Goal: Navigation & Orientation: Find specific page/section

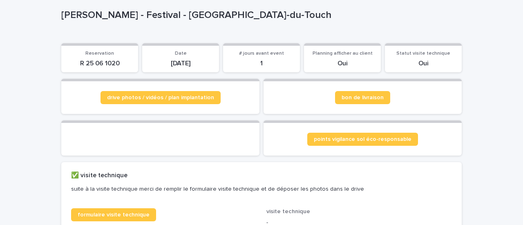
scroll to position [82, 0]
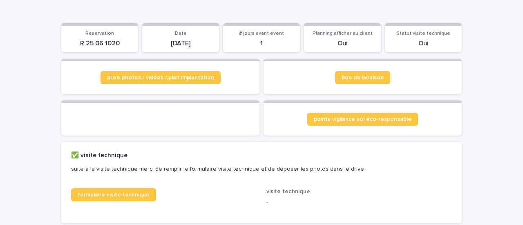
click at [148, 81] on span "drive photos / vidéos / plan implantation" at bounding box center [160, 78] width 107 height 6
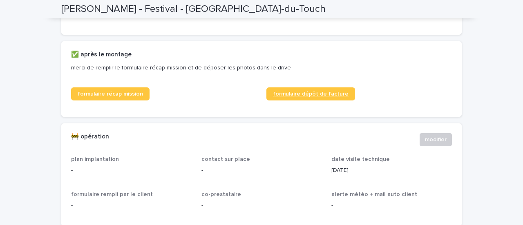
scroll to position [409, 0]
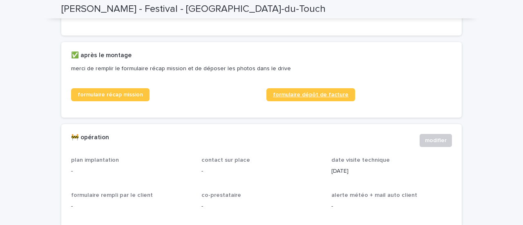
click at [323, 98] on span "formulaire dépôt de facture" at bounding box center [311, 95] width 76 height 6
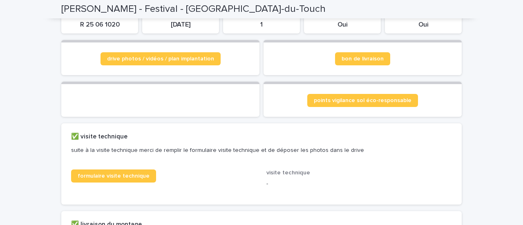
scroll to position [0, 0]
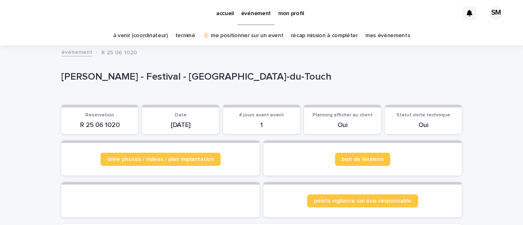
click at [297, 35] on link "récap mission à compléter" at bounding box center [324, 35] width 67 height 19
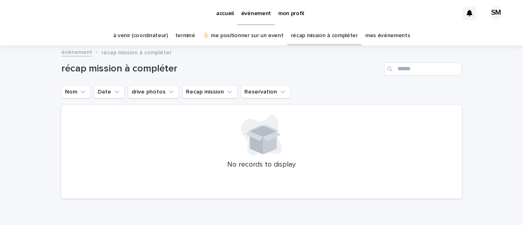
click at [370, 32] on link "mes événements" at bounding box center [387, 35] width 45 height 19
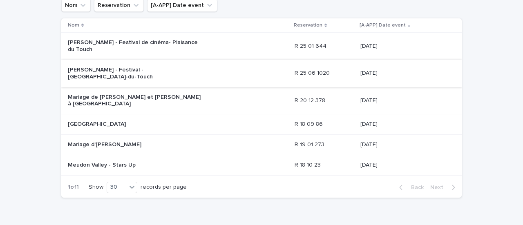
scroll to position [155, 0]
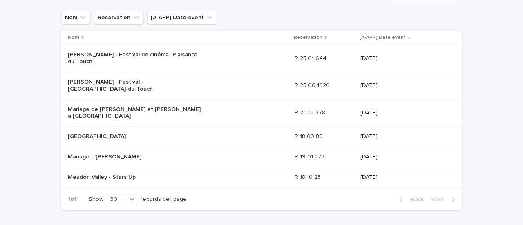
click at [97, 63] on p "[PERSON_NAME] - Festival de cinéma- Plaisance du Touch" at bounding box center [136, 59] width 136 height 14
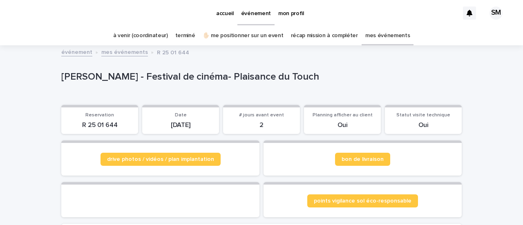
click at [289, 16] on p "mon profil" at bounding box center [291, 8] width 26 height 17
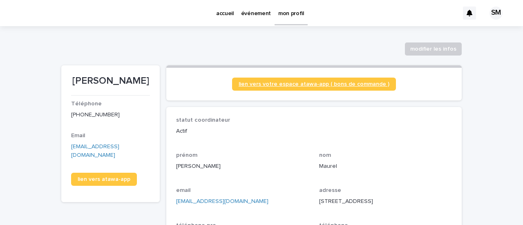
click at [253, 85] on span "lien vers votre espace atawa-app ( bons de commande )" at bounding box center [314, 84] width 151 height 6
